Goal: Task Accomplishment & Management: Complete application form

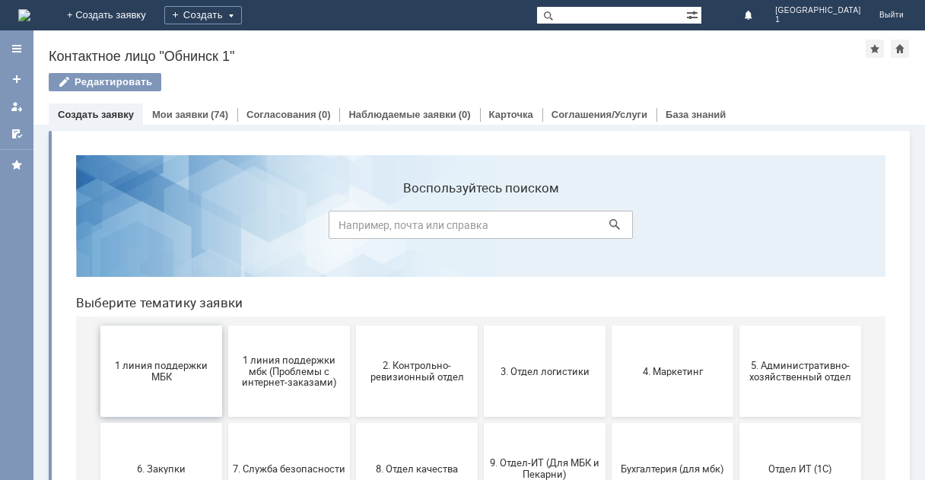
click at [147, 386] on button "1 линия поддержки МБК" at bounding box center [161, 371] width 122 height 91
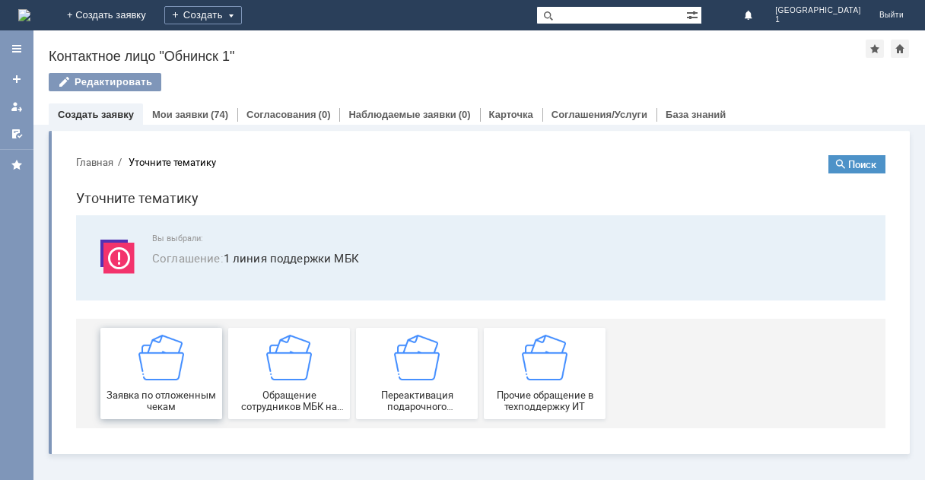
click at [186, 378] on div "Заявка по отложенным чекам" at bounding box center [161, 374] width 113 height 78
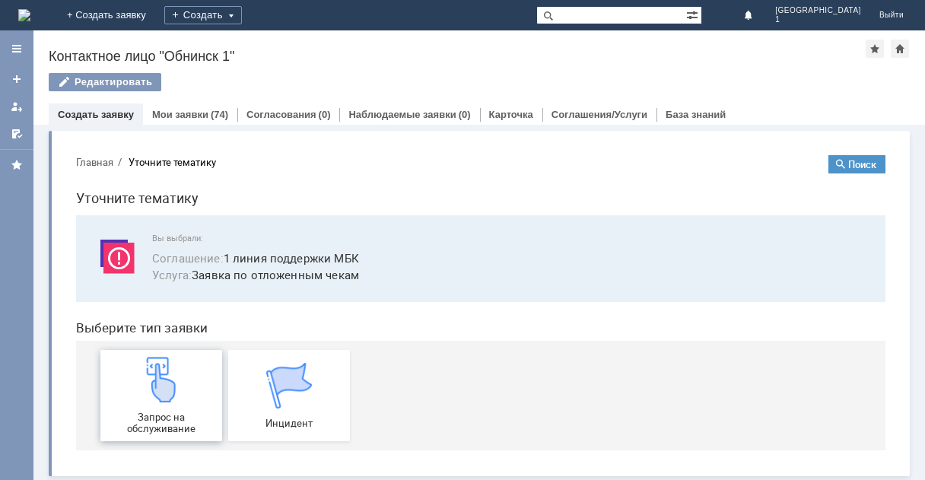
click at [177, 381] on img at bounding box center [161, 380] width 46 height 46
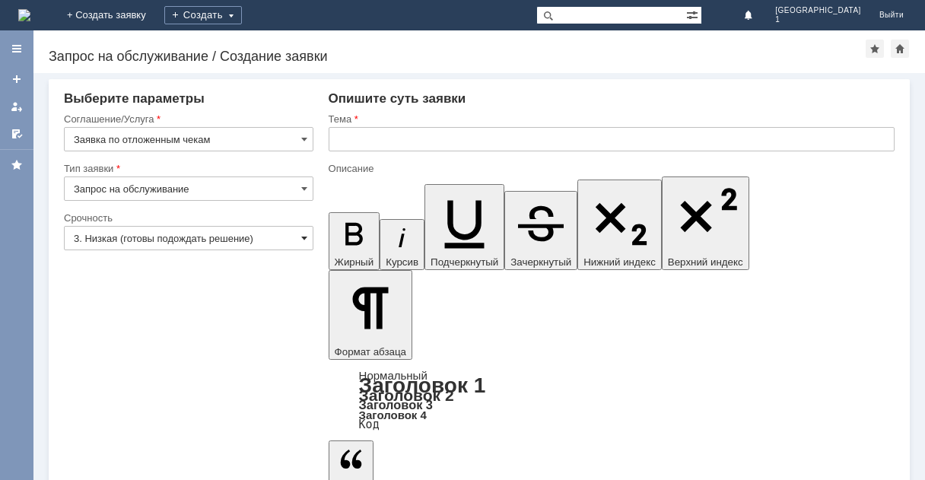
click at [301, 238] on span at bounding box center [304, 238] width 6 height 12
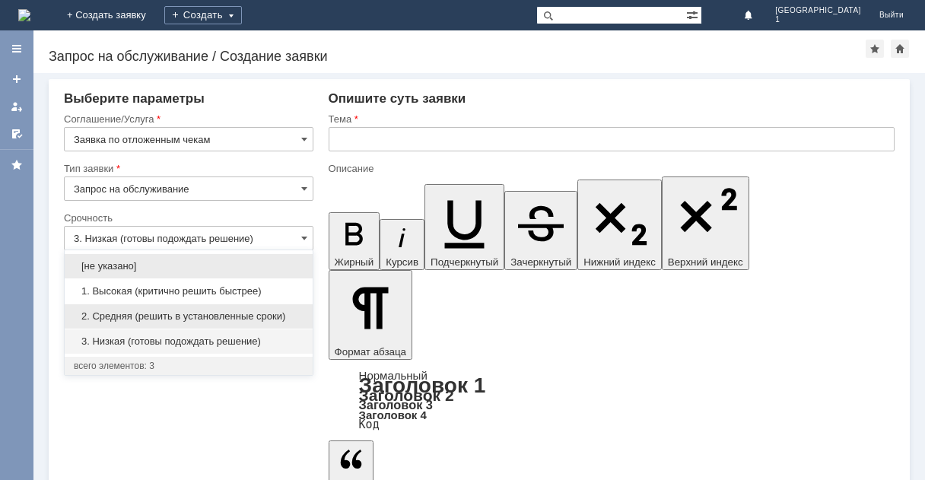
click at [185, 313] on span "2. Средняя (решить в установленные сроки)" at bounding box center [189, 316] width 230 height 12
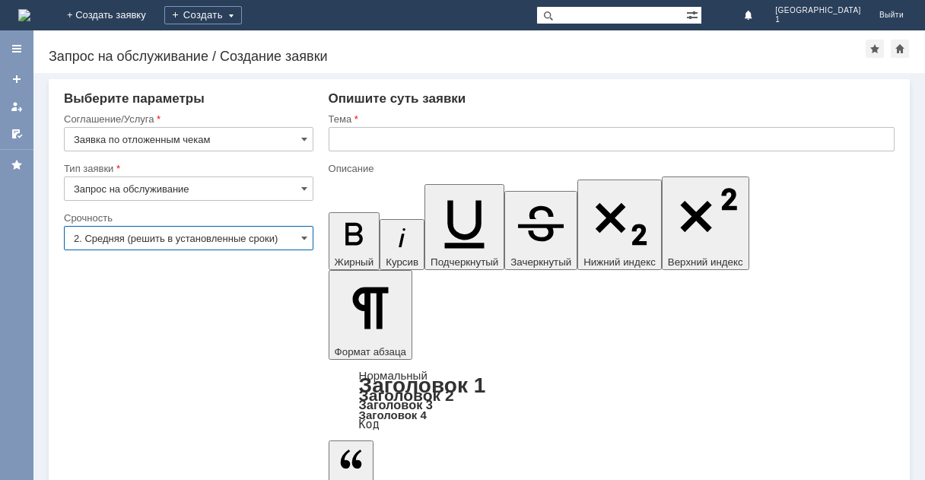
type input "2. Средняя (решить в установленные сроки)"
click at [367, 136] on input "text" at bounding box center [612, 139] width 566 height 24
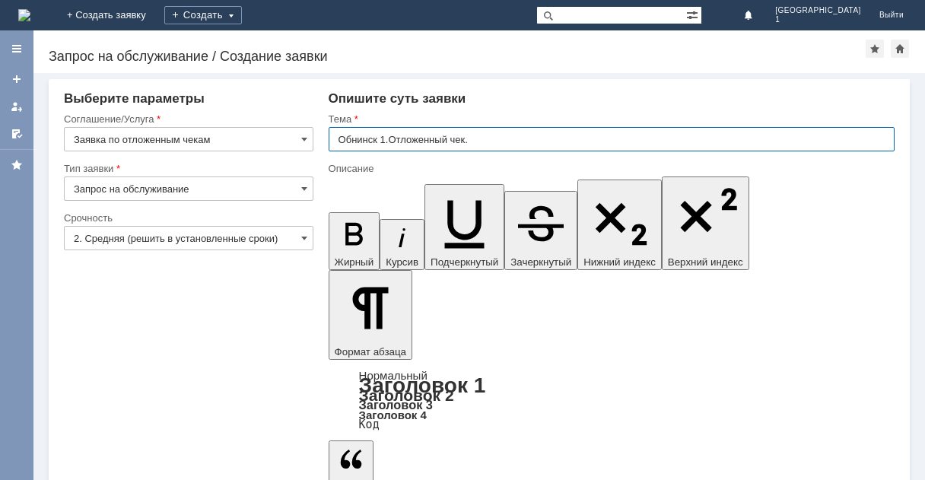
type input "Обнинск 1.Отложенный чек."
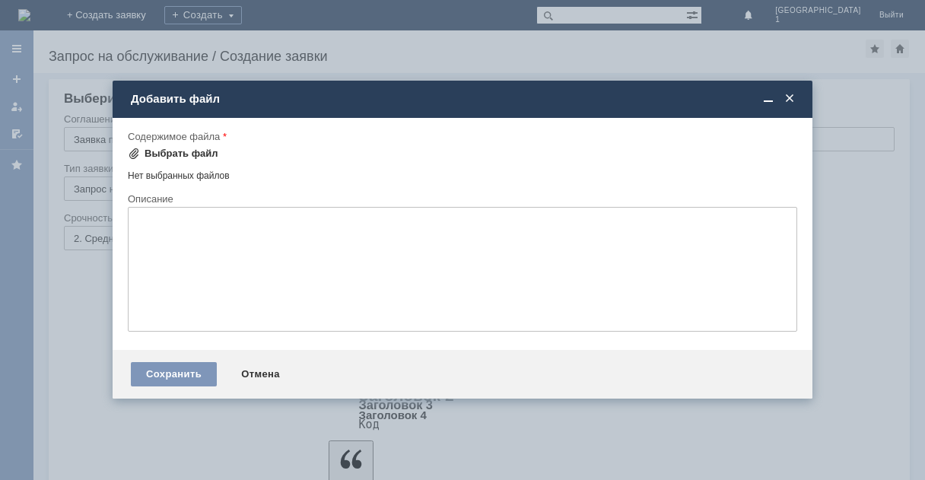
click at [204, 151] on div "Выбрать файл" at bounding box center [182, 154] width 74 height 12
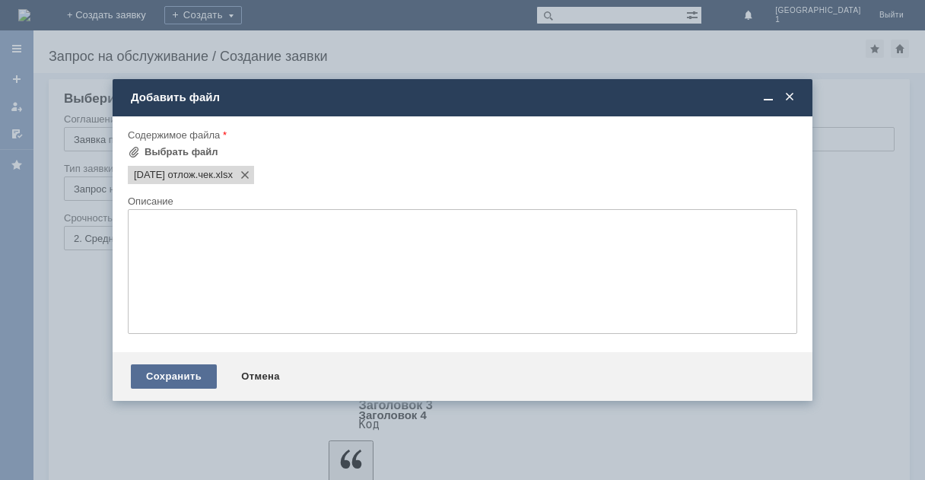
click at [185, 376] on div "Сохранить" at bounding box center [174, 376] width 86 height 24
